Goal: Information Seeking & Learning: Learn about a topic

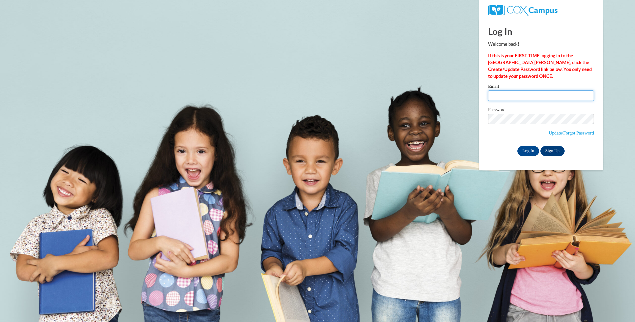
click at [494, 94] on input "Email" at bounding box center [541, 95] width 106 height 11
type input "[EMAIL_ADDRESS][DOMAIN_NAME]"
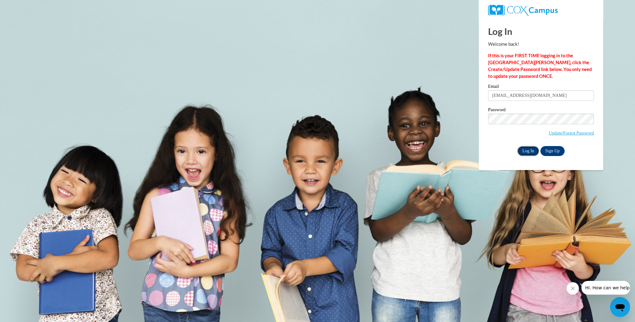
click at [528, 150] on input "Log In" at bounding box center [528, 151] width 22 height 10
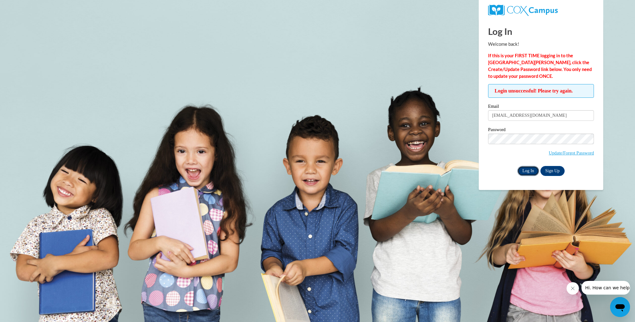
click at [529, 170] on input "Log In" at bounding box center [528, 171] width 22 height 10
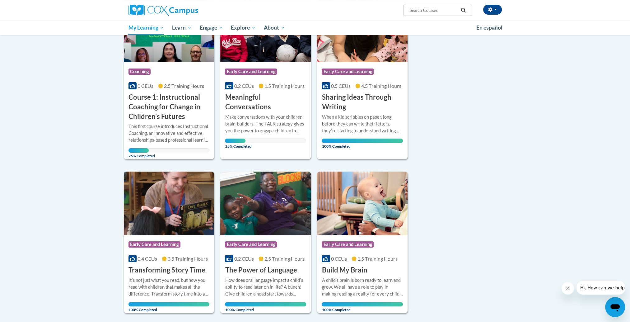
scroll to position [113, 0]
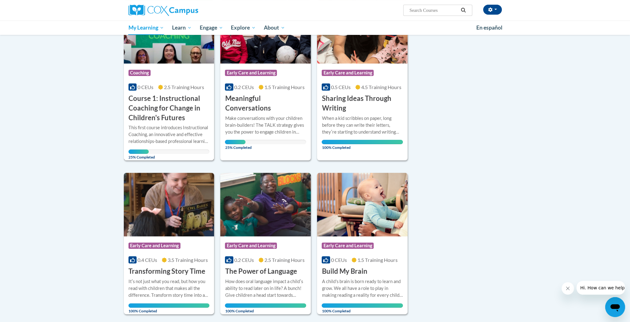
click at [151, 151] on div "25% Completed" at bounding box center [169, 151] width 81 height 4
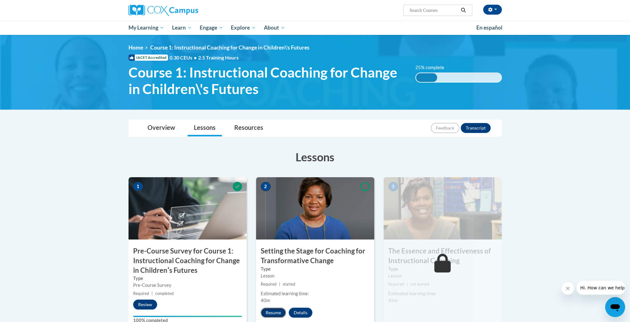
click at [274, 312] on button "Resume" at bounding box center [273, 313] width 25 height 10
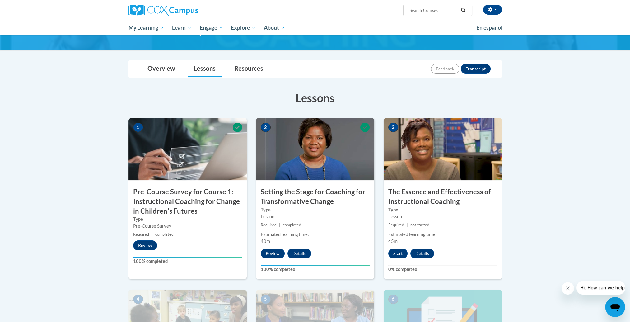
scroll to position [61, 0]
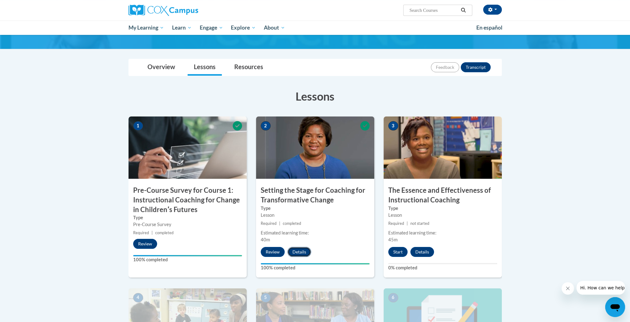
click at [299, 249] on button "Details" at bounding box center [300, 252] width 24 height 10
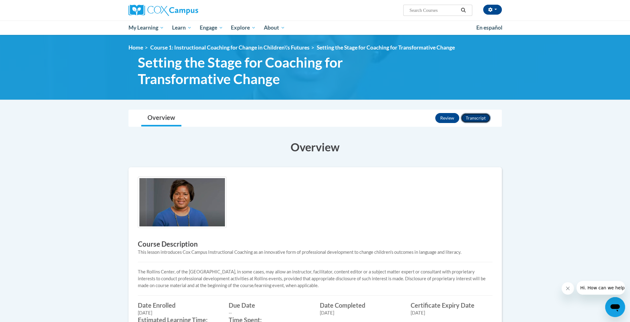
click at [480, 116] on button "Transcript" at bounding box center [476, 118] width 30 height 10
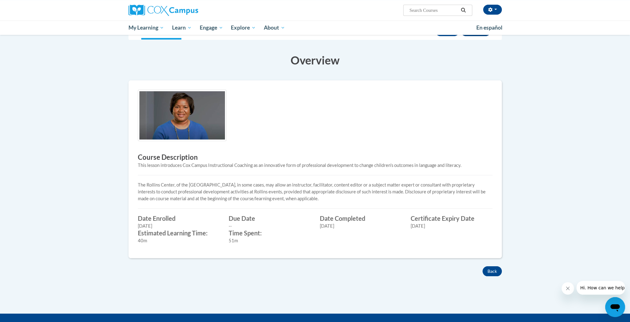
scroll to position [88, 0]
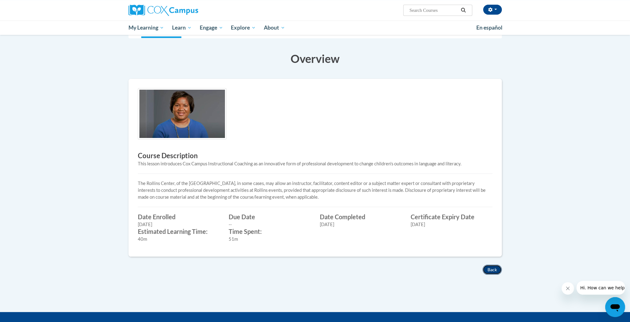
click at [488, 268] on button "Back" at bounding box center [492, 270] width 19 height 10
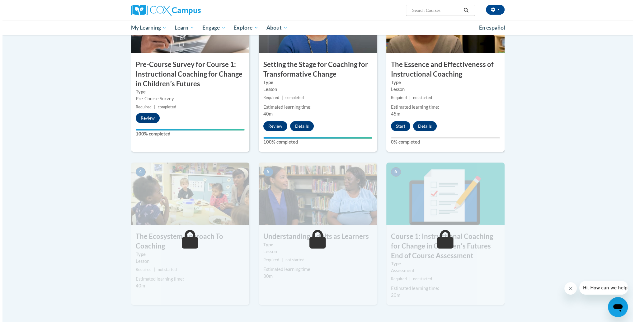
scroll to position [181, 0]
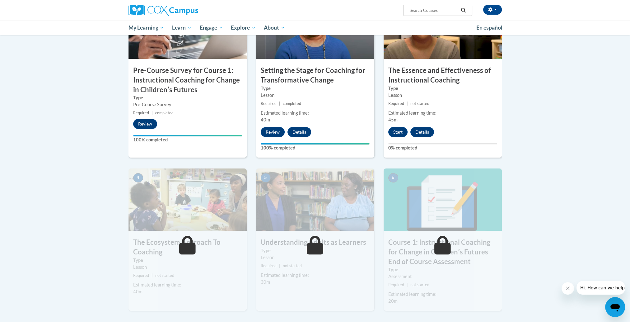
drag, startPoint x: 626, startPoint y: 215, endPoint x: 623, endPoint y: 193, distance: 22.6
click at [623, 193] on body "[PERSON_NAME] ([GEOGRAPHIC_DATA]/[GEOGRAPHIC_DATA] UTC-05:00) My Profile Inbox …" at bounding box center [315, 148] width 630 height 658
click at [274, 130] on button "Review" at bounding box center [273, 132] width 24 height 10
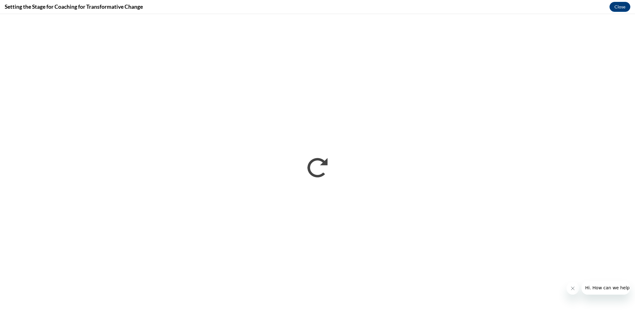
scroll to position [0, 0]
click at [618, 2] on button "Close" at bounding box center [620, 7] width 21 height 10
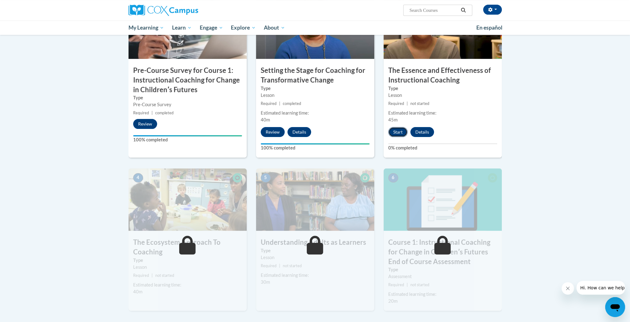
click at [398, 130] on button "Start" at bounding box center [398, 132] width 19 height 10
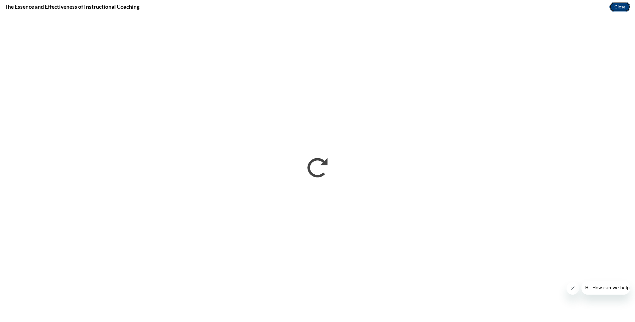
click at [626, 7] on button "Close" at bounding box center [620, 7] width 21 height 10
